Goal: Transaction & Acquisition: Download file/media

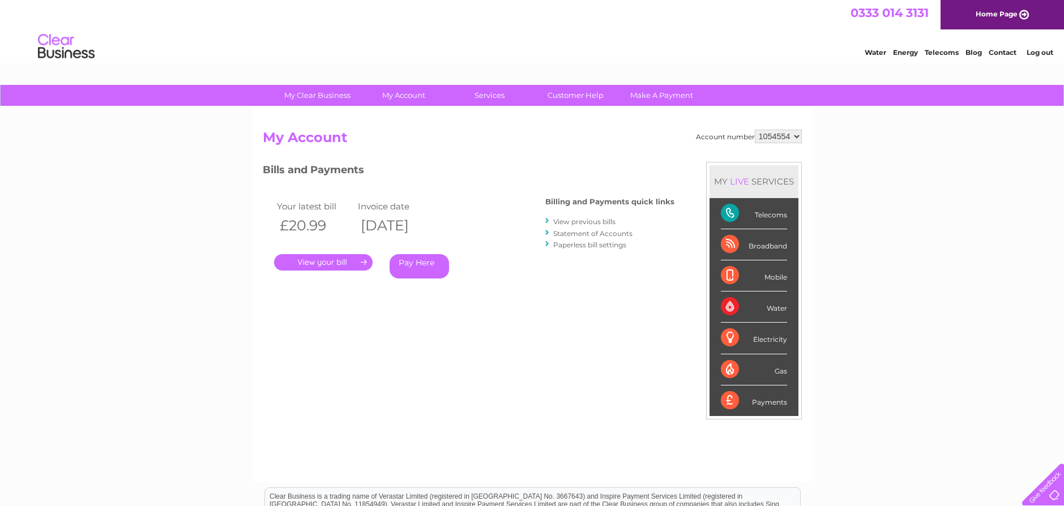
click at [355, 265] on link "." at bounding box center [323, 262] width 99 height 16
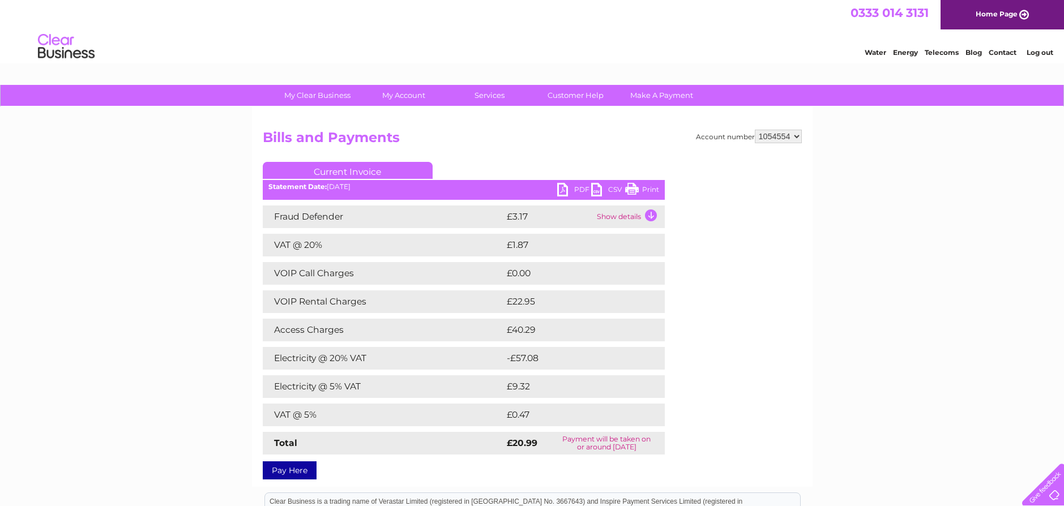
click at [565, 192] on link "PDF" at bounding box center [574, 191] width 34 height 16
